Goal: Transaction & Acquisition: Purchase product/service

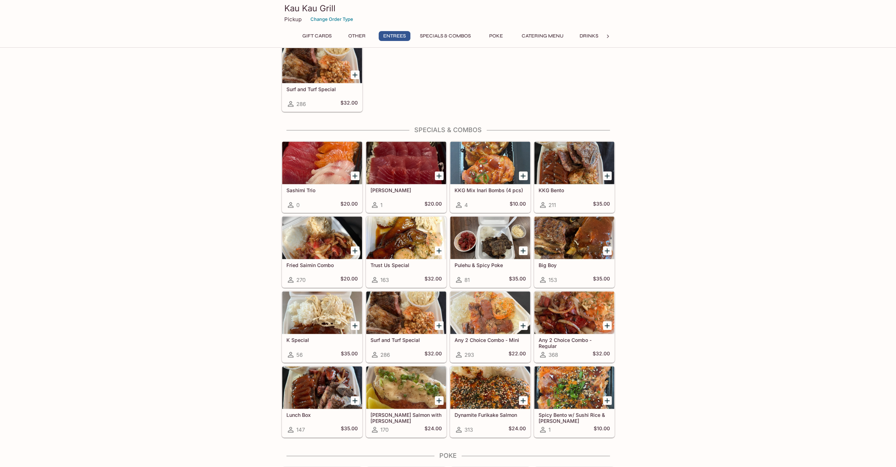
scroll to position [636, 0]
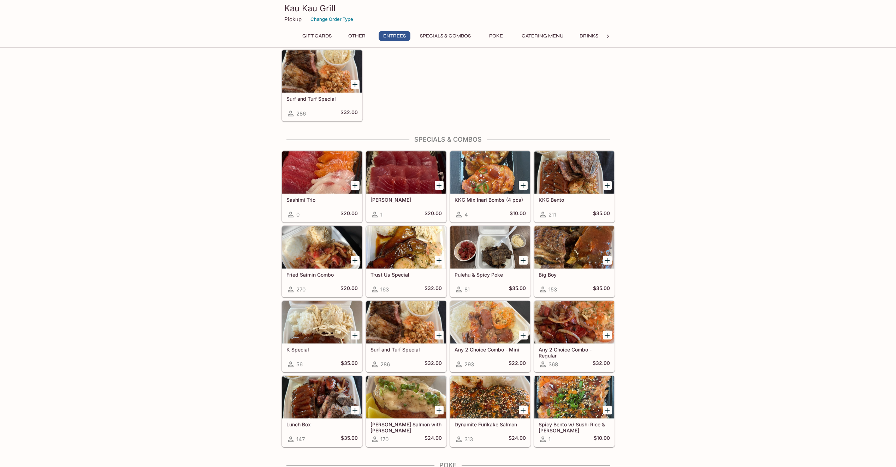
click at [315, 396] on div at bounding box center [322, 397] width 80 height 42
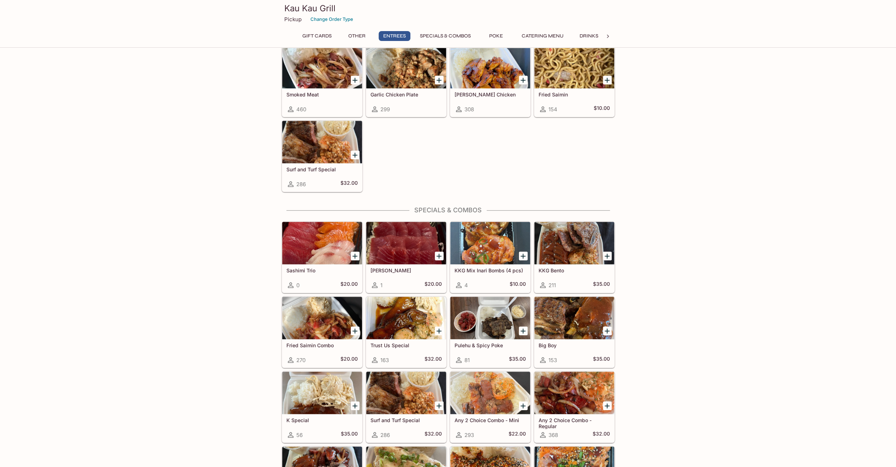
scroll to position [600, 0]
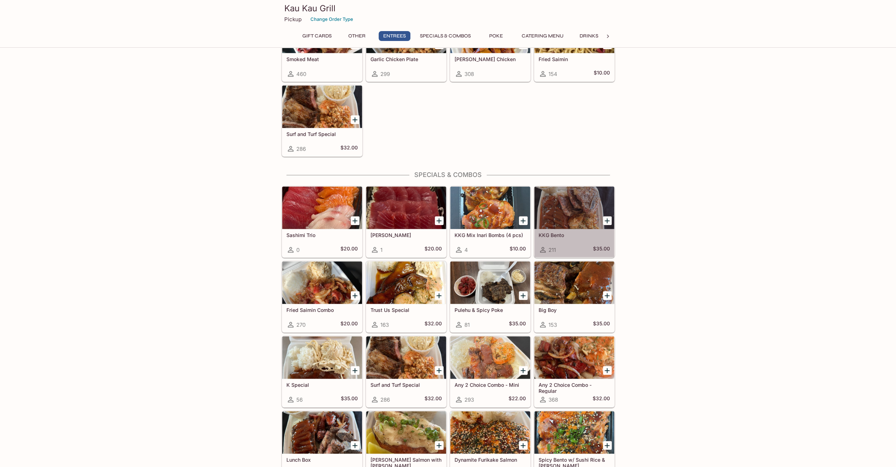
click at [570, 205] on div at bounding box center [574, 207] width 80 height 42
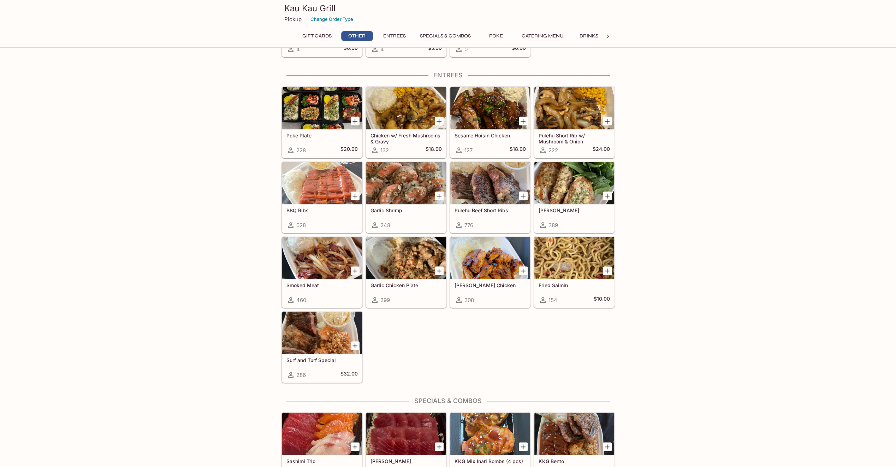
scroll to position [360, 0]
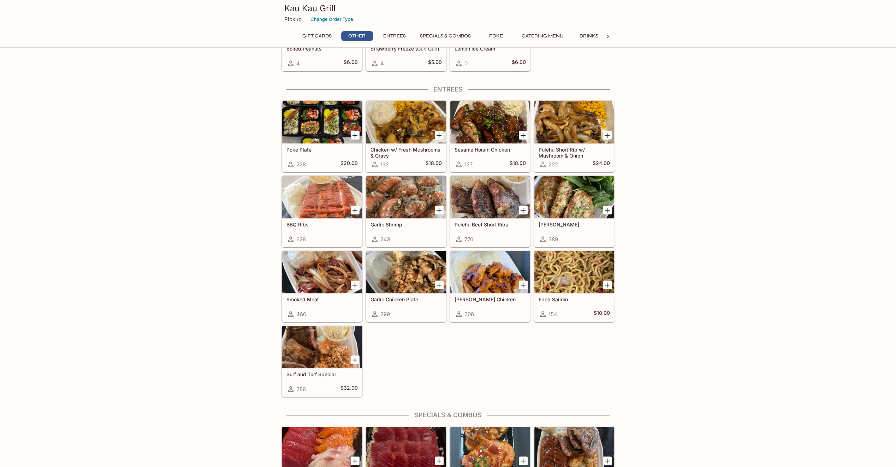
click at [311, 352] on div at bounding box center [322, 347] width 80 height 42
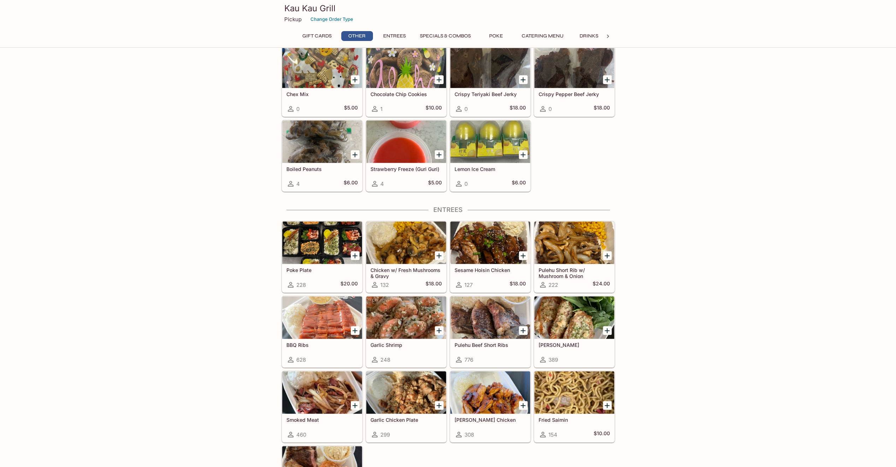
scroll to position [254, 0]
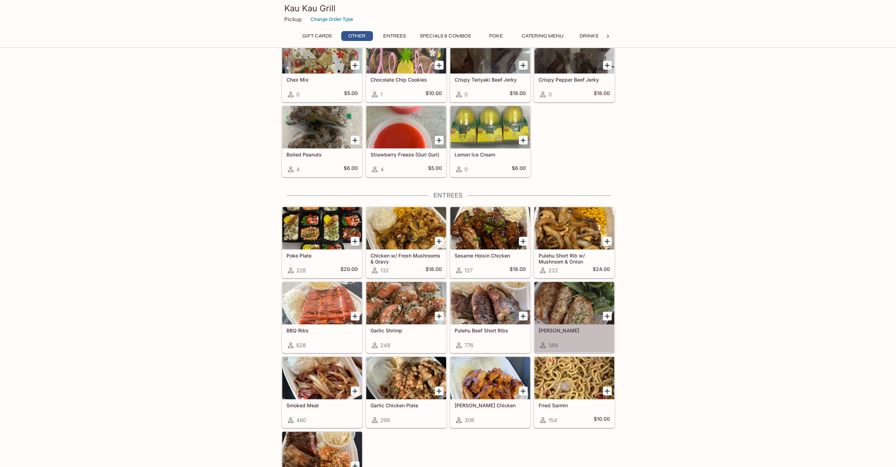
click at [570, 307] on div at bounding box center [574, 303] width 80 height 42
